Goal: Task Accomplishment & Management: Manage account settings

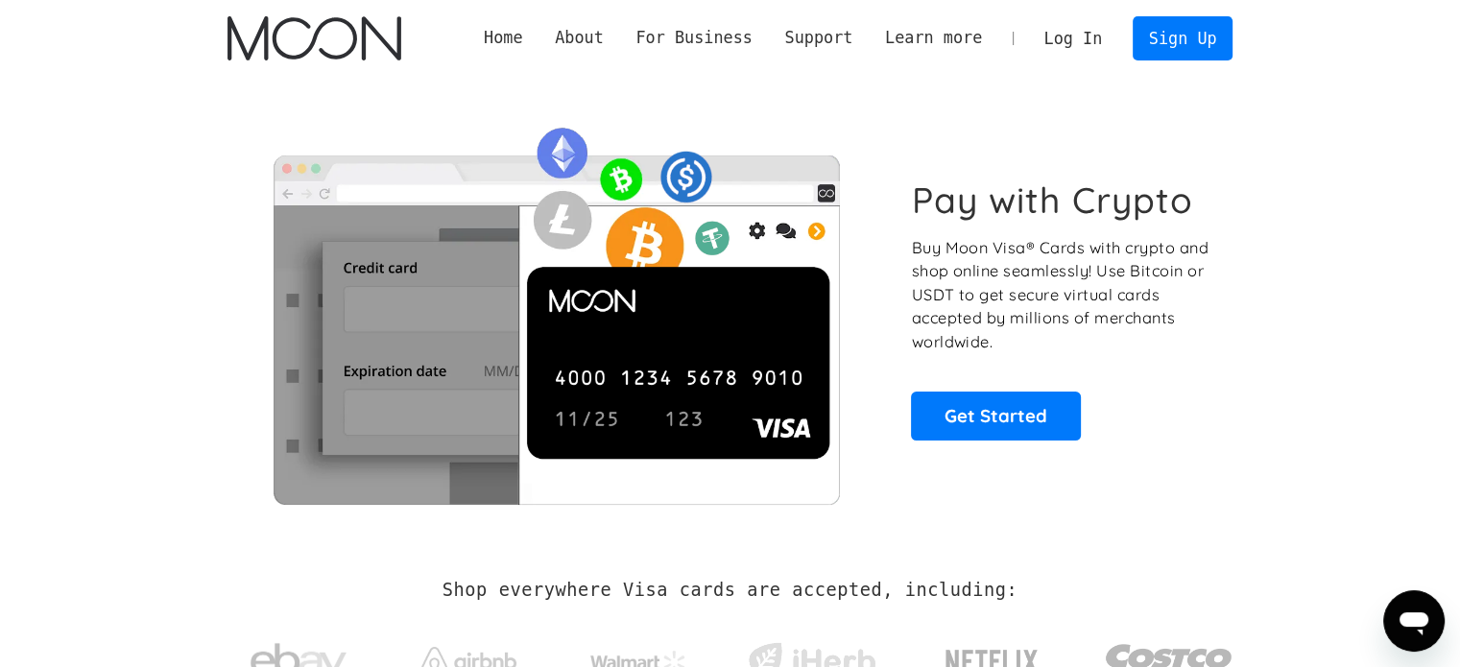
click at [1109, 38] on link "Log In" at bounding box center [1073, 38] width 90 height 42
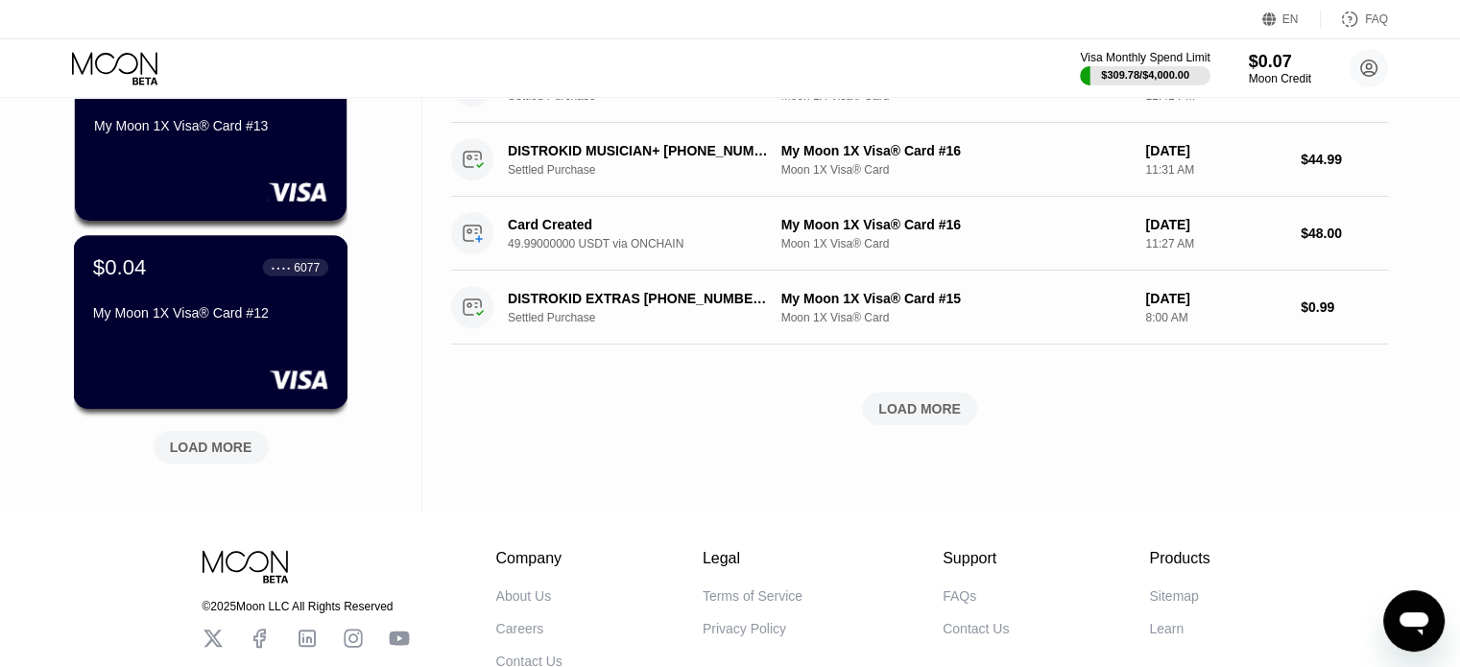
scroll to position [864, 0]
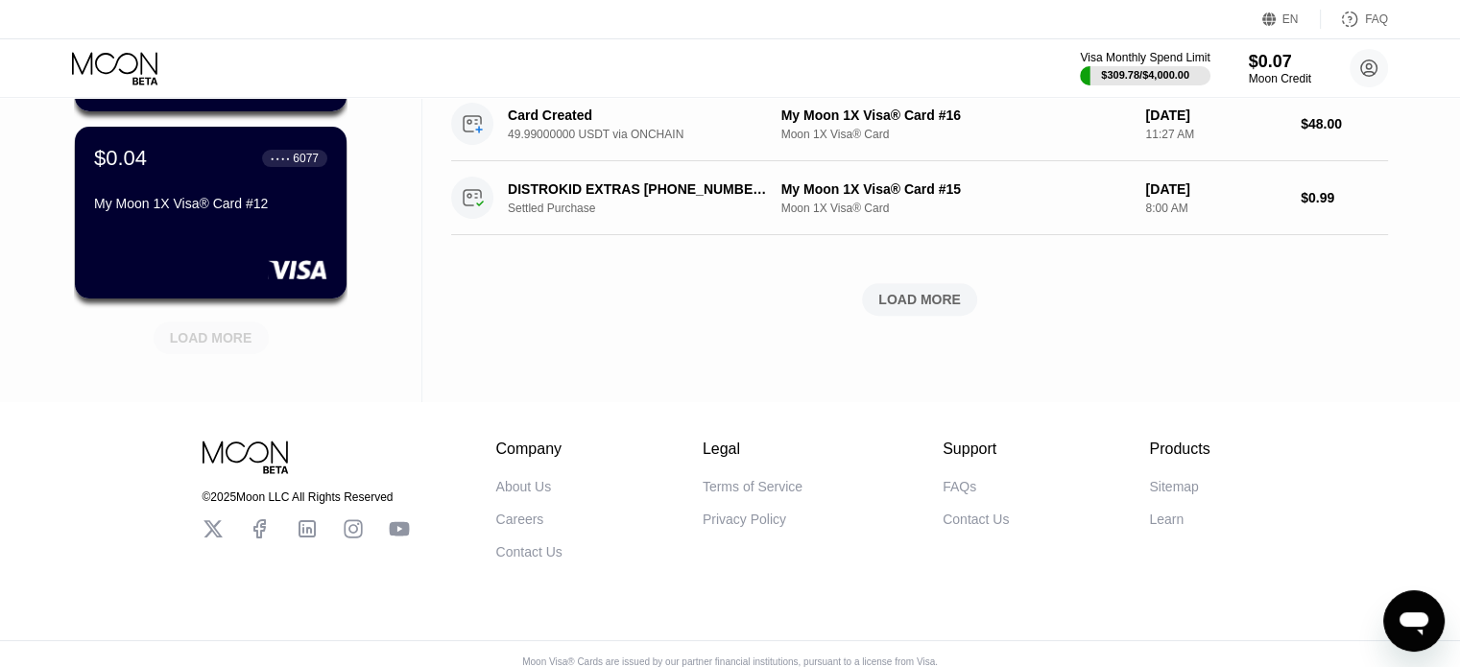
click at [211, 316] on div "LOAD MORE" at bounding box center [211, 334] width 144 height 40
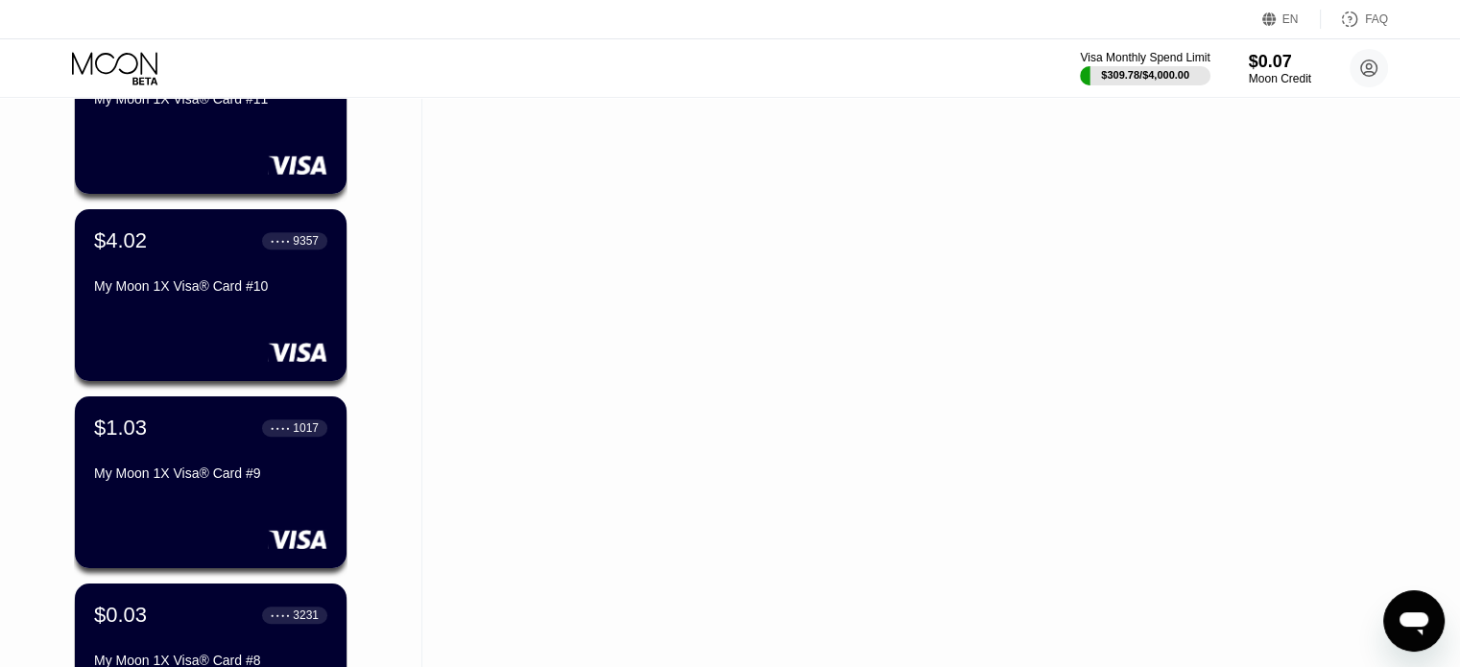
scroll to position [1152, 0]
